Goal: Check status: Check status

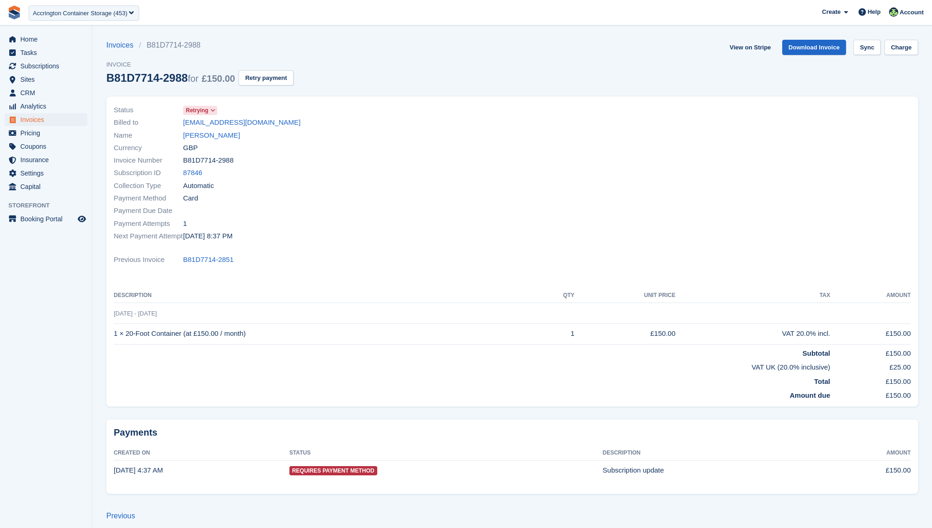
scroll to position [6, 0]
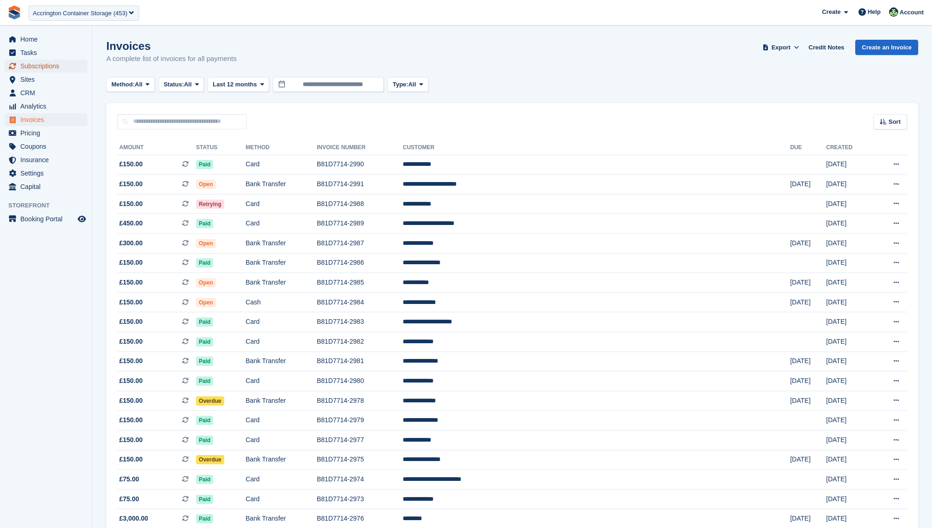
click at [44, 63] on span "Subscriptions" at bounding box center [47, 66] width 55 height 13
click at [246, 209] on td "Retrying" at bounding box center [220, 204] width 49 height 20
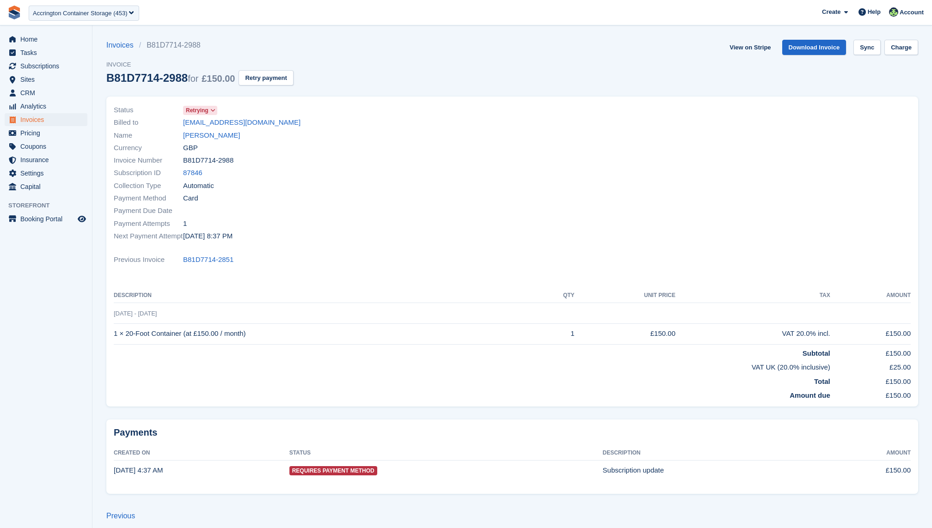
scroll to position [6, 0]
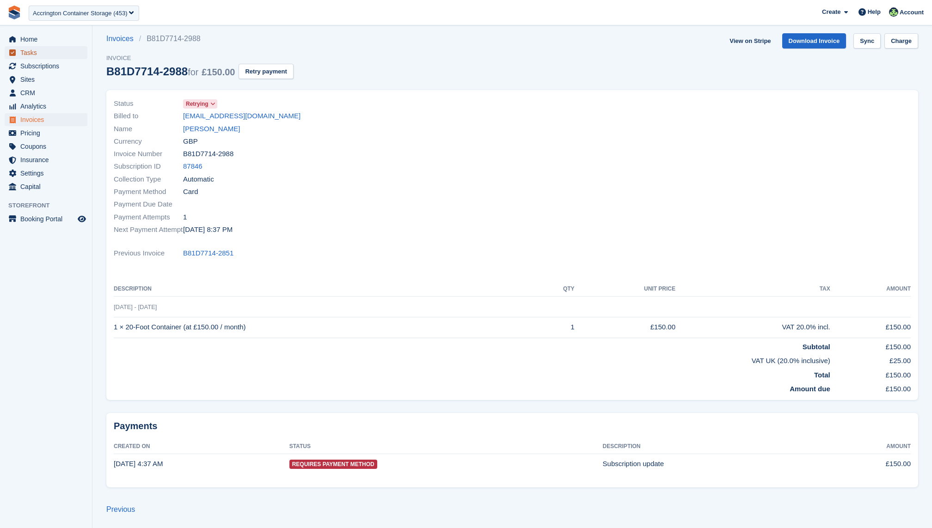
click at [25, 57] on span "Tasks" at bounding box center [47, 52] width 55 height 13
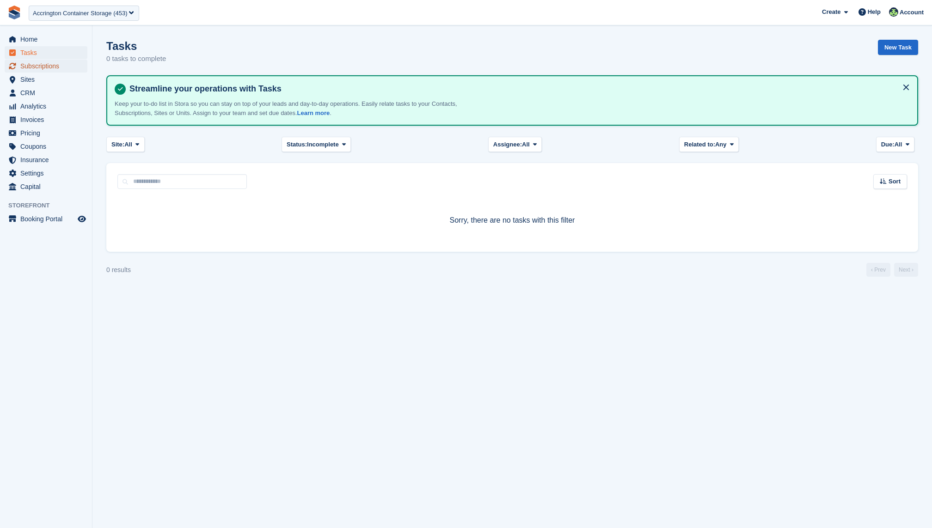
click at [28, 64] on span "Subscriptions" at bounding box center [47, 66] width 55 height 13
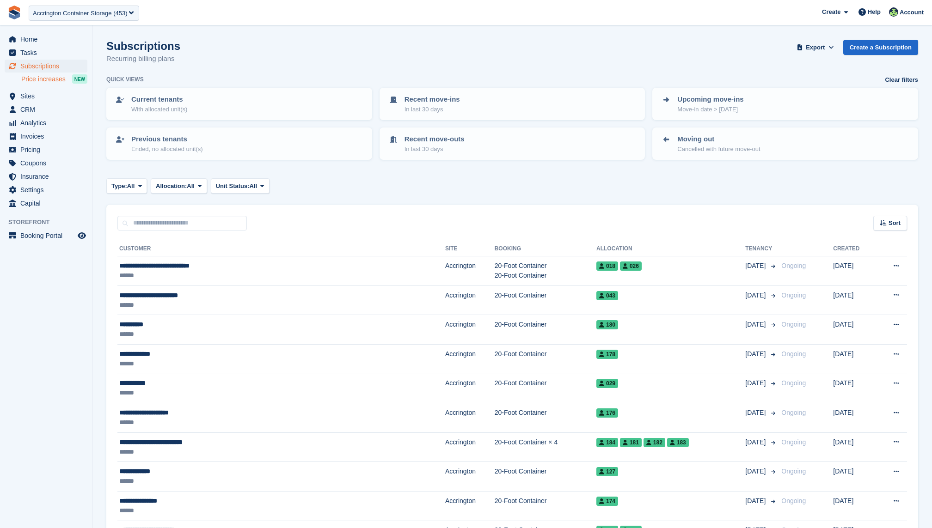
click at [36, 80] on span "Price increases" at bounding box center [43, 79] width 44 height 9
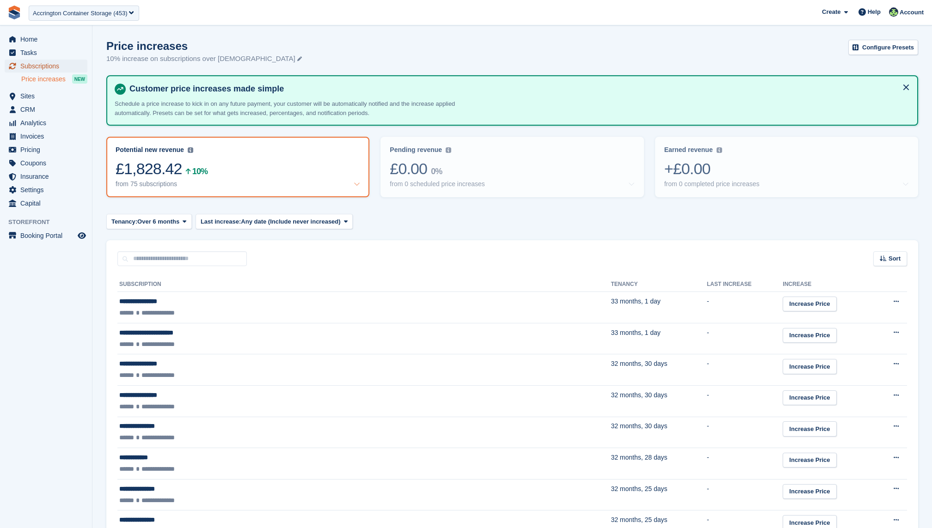
click at [22, 68] on span "Subscriptions" at bounding box center [47, 66] width 55 height 13
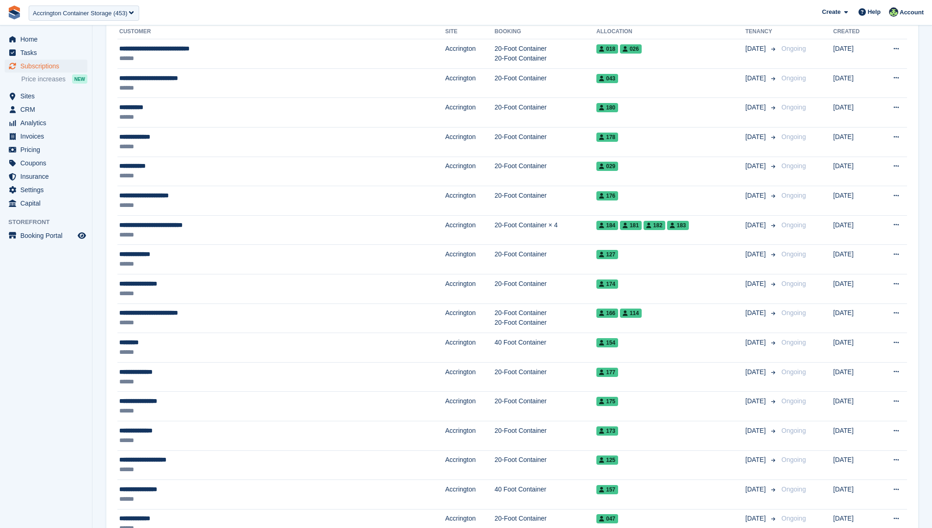
scroll to position [97, 0]
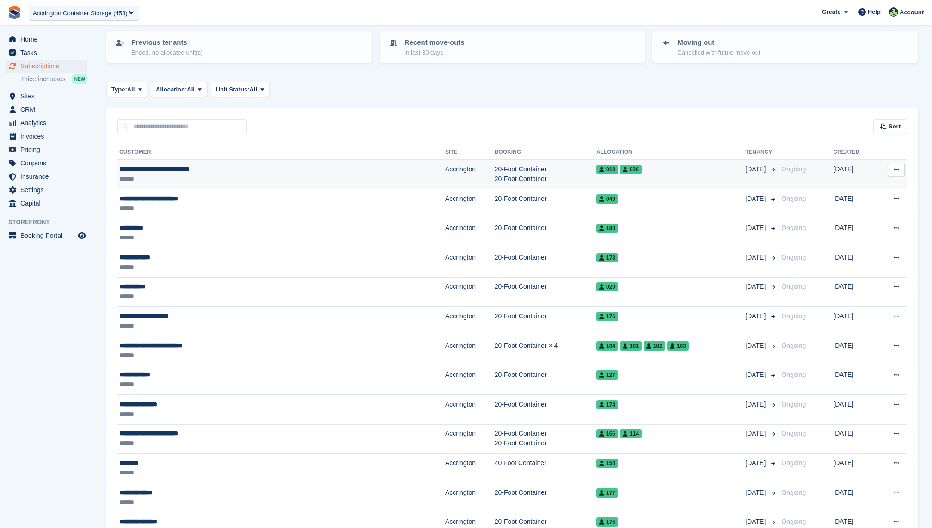
click at [261, 180] on div "******" at bounding box center [220, 179] width 202 height 10
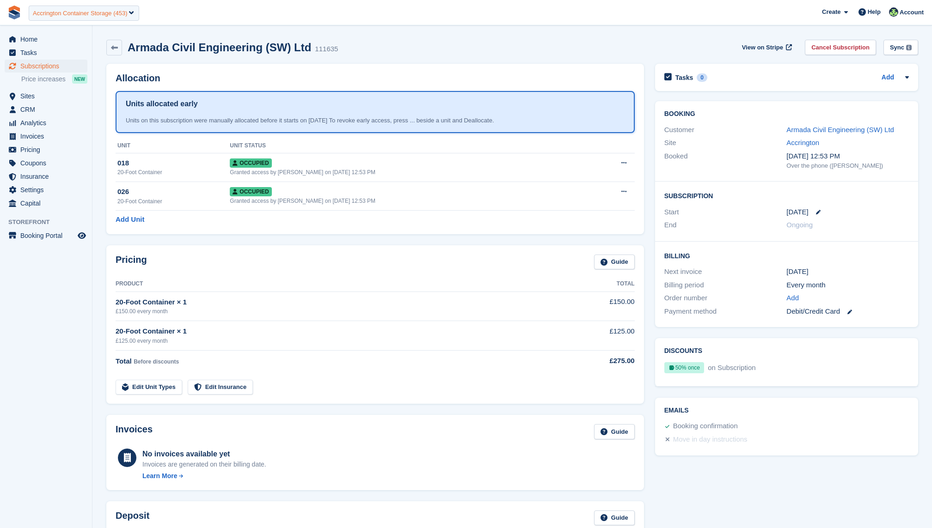
click at [118, 12] on div "Accrington Container Storage (453)" at bounding box center [80, 13] width 95 height 9
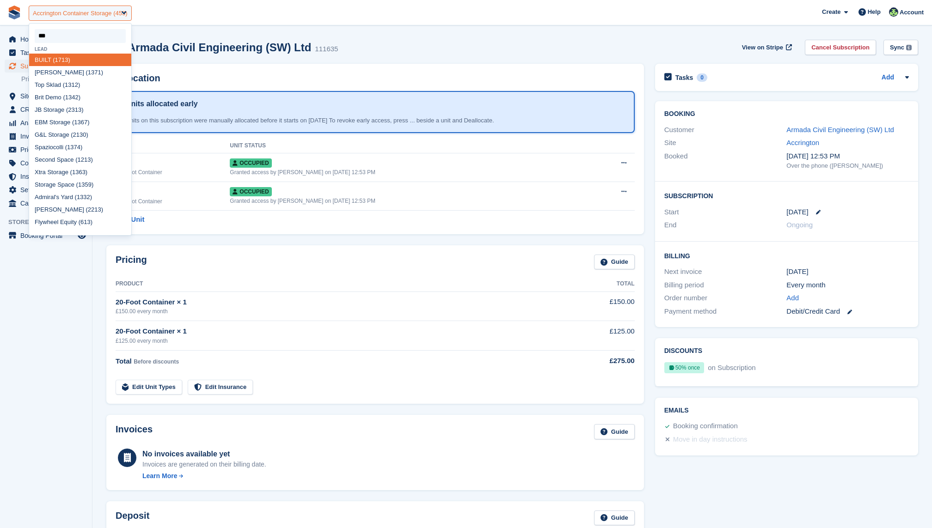
type input "****"
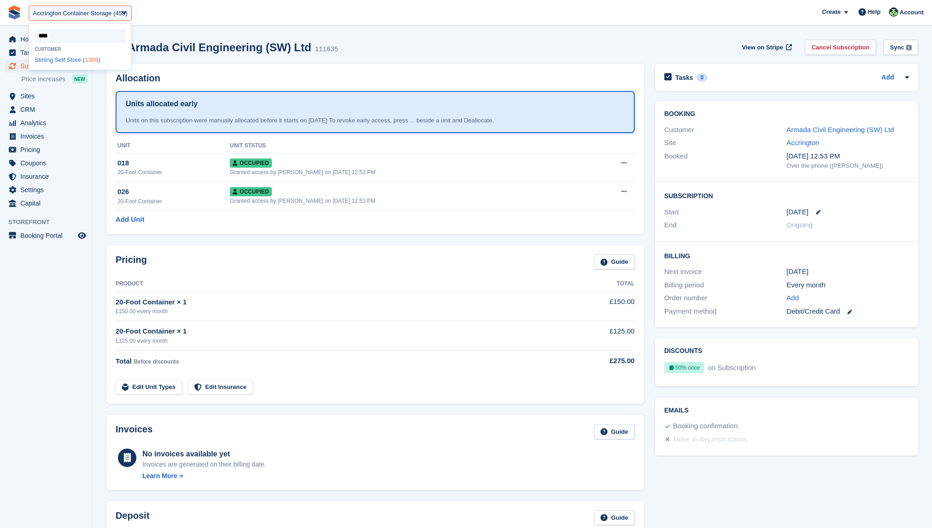
click at [85, 63] on div "Stirling Self Store ( 1369 )" at bounding box center [80, 60] width 102 height 12
select select "****"
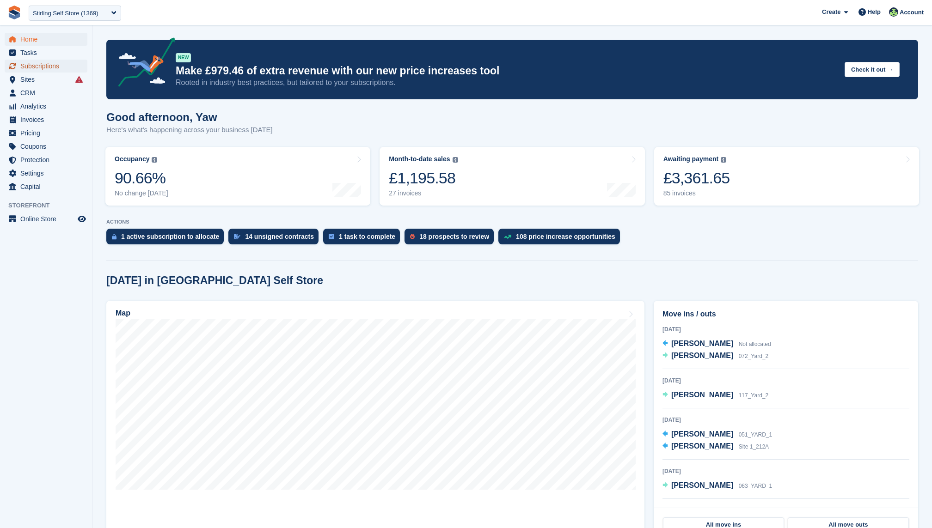
click at [39, 70] on span "Subscriptions" at bounding box center [47, 66] width 55 height 13
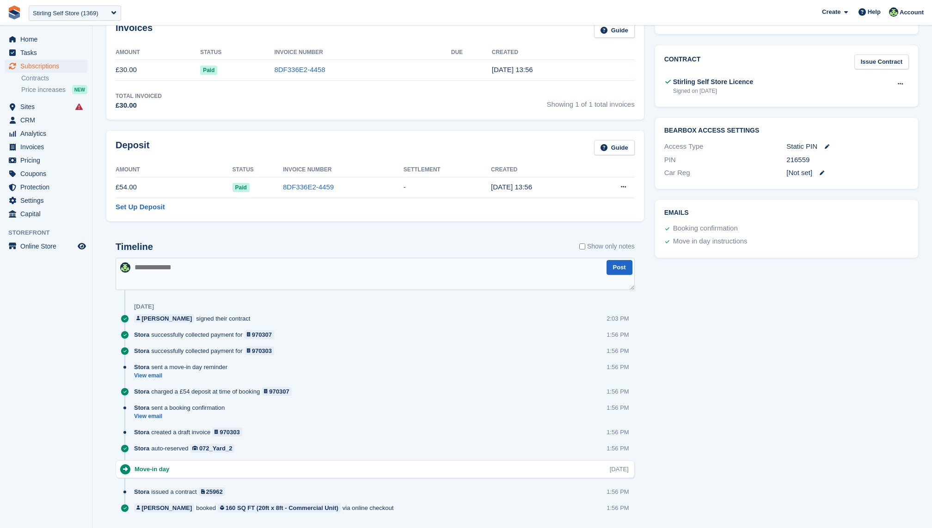
scroll to position [296, 0]
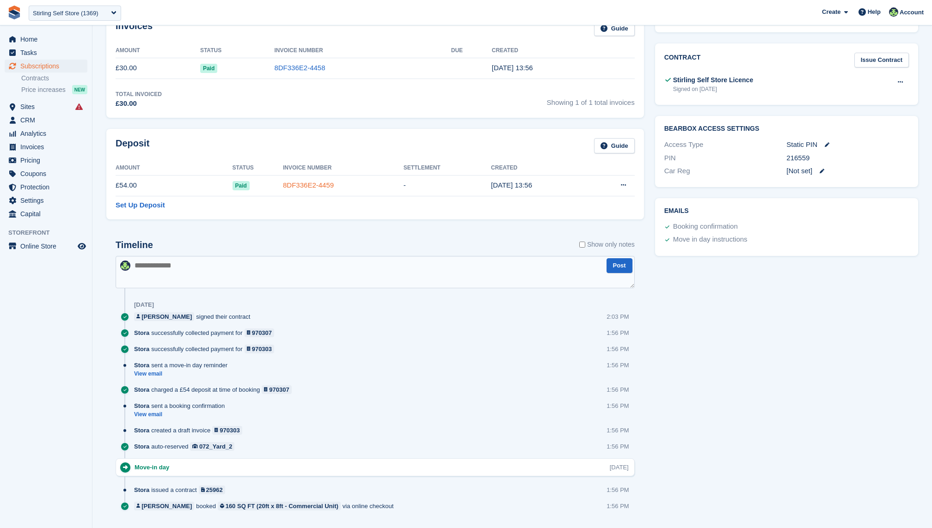
click at [300, 182] on link "8DF336E2-4459" at bounding box center [308, 185] width 51 height 8
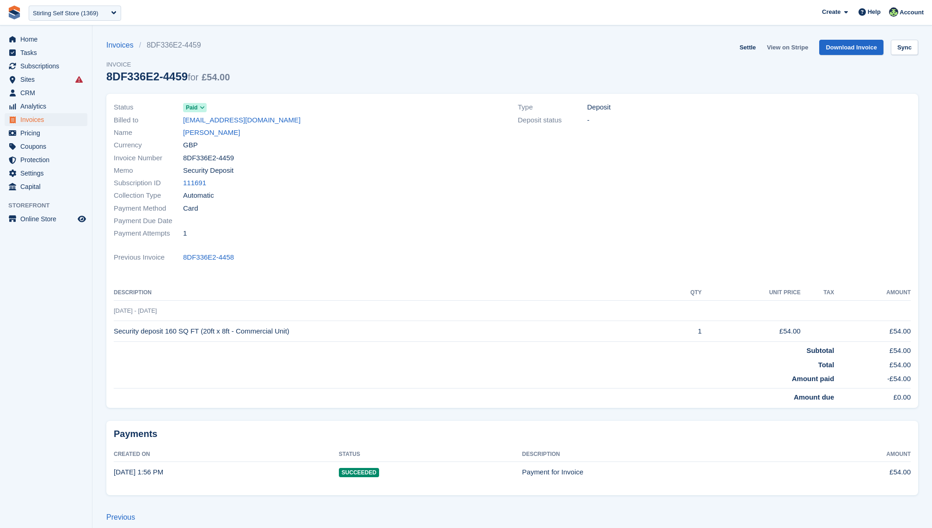
click at [782, 48] on link "View on Stripe" at bounding box center [787, 47] width 49 height 15
